Goal: Find specific page/section: Find specific page/section

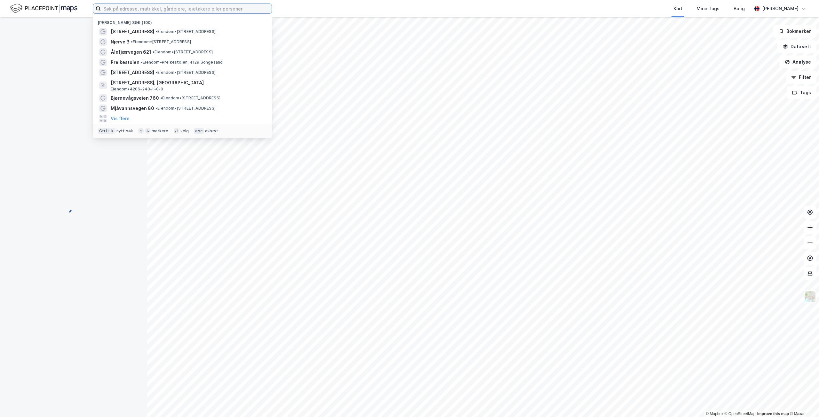
click at [205, 10] on input at bounding box center [186, 9] width 171 height 10
paste input "Gamle Dalsveg 144"
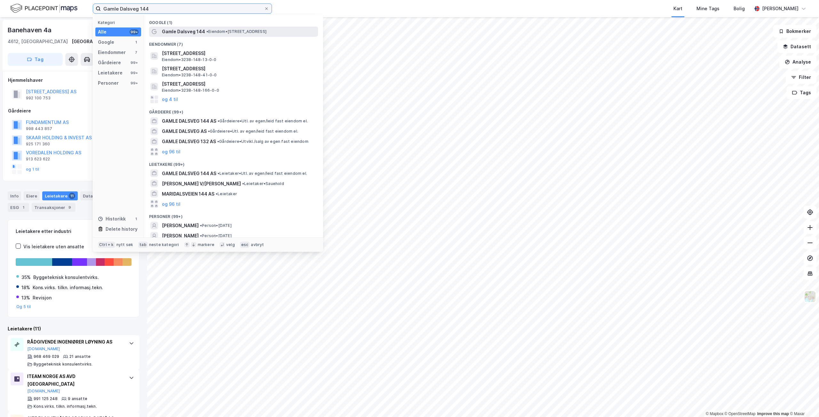
type input "Gamle Dalsveg 144"
click at [221, 31] on span "• Eiendom • [STREET_ADDRESS]" at bounding box center [236, 31] width 60 height 5
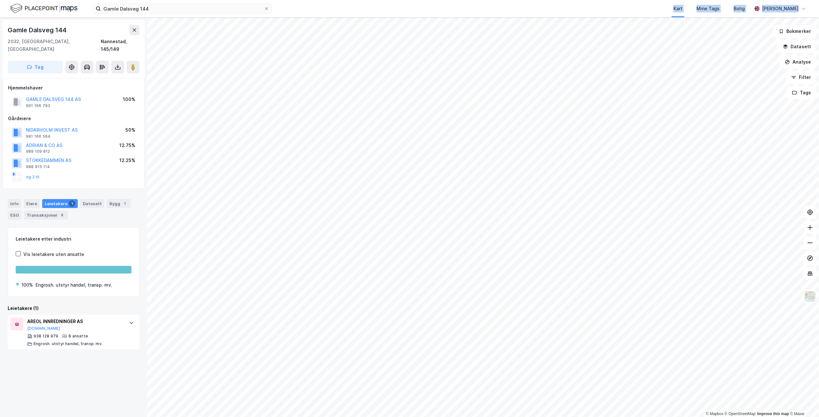
click at [447, 26] on div "Gamle Dalsveg 144 Kart Mine Tags Bolig [PERSON_NAME] © Mapbox © OpenStreetMap I…" at bounding box center [409, 208] width 819 height 417
